Goal: Find specific page/section: Find specific page/section

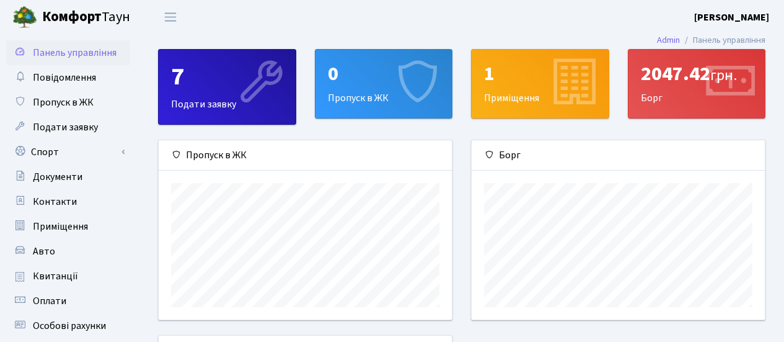
scroll to position [179, 293]
click at [64, 274] on span "Квитанції" at bounding box center [55, 276] width 45 height 14
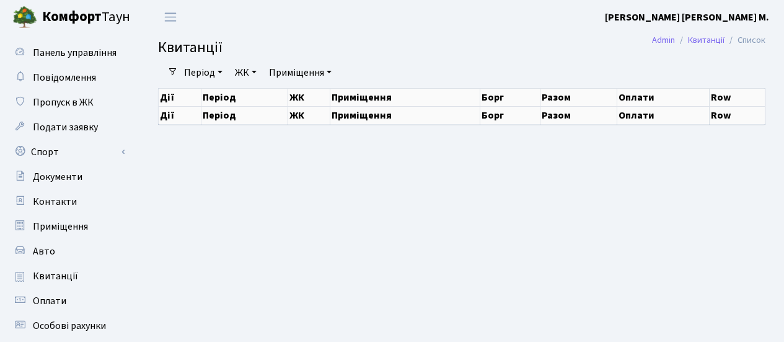
select select "25"
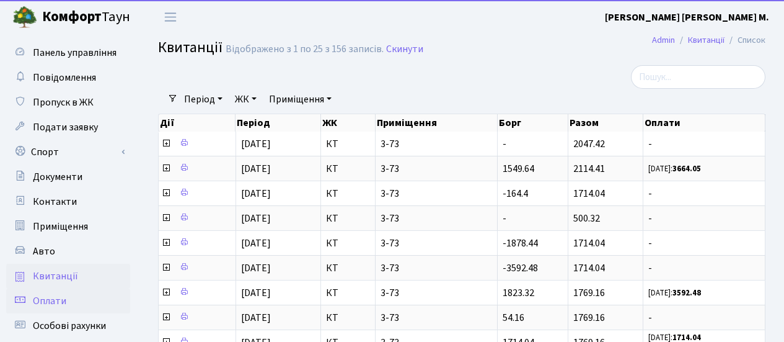
click at [76, 306] on link "Оплати" at bounding box center [68, 300] width 124 height 25
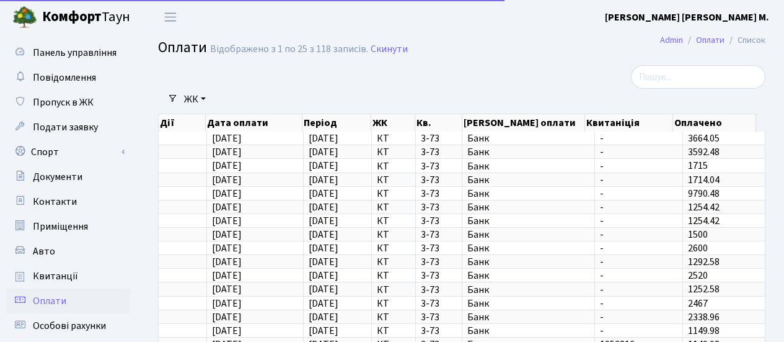
select select "25"
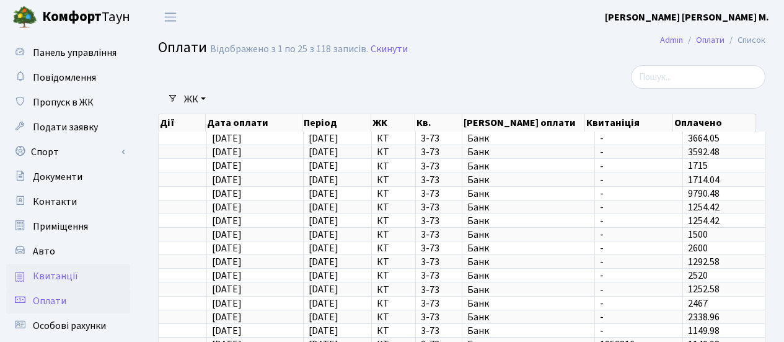
click at [81, 274] on link "Квитанції" at bounding box center [68, 276] width 124 height 25
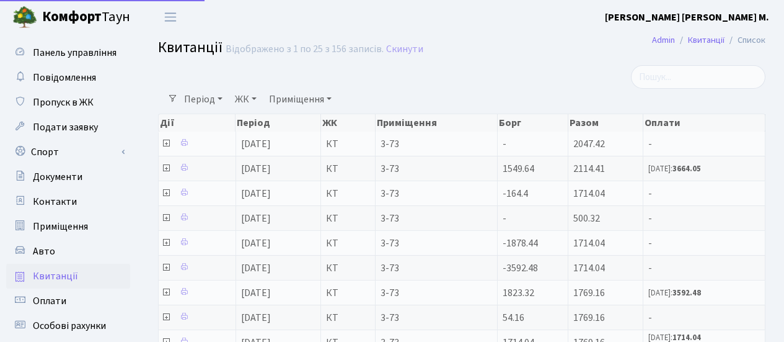
select select "25"
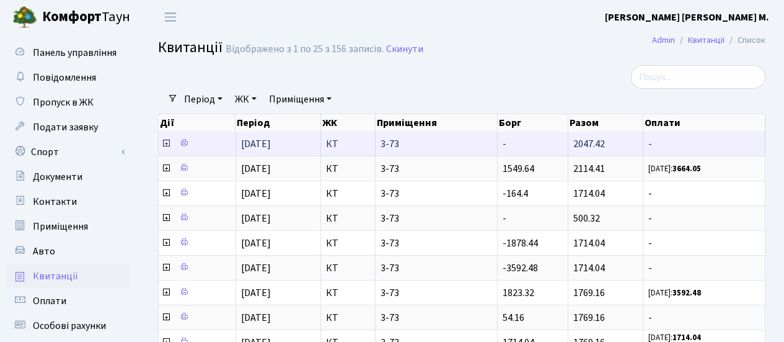
click at [160, 142] on td at bounding box center [198, 143] width 78 height 24
click at [168, 144] on icon at bounding box center [166, 143] width 10 height 10
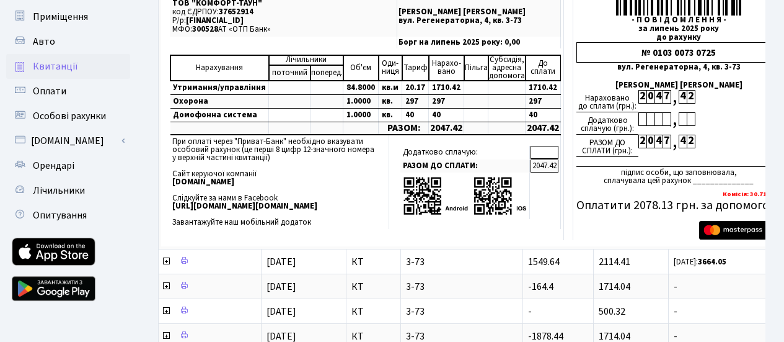
scroll to position [140, 0]
